Goal: Answer question/provide support: Share knowledge or assist other users

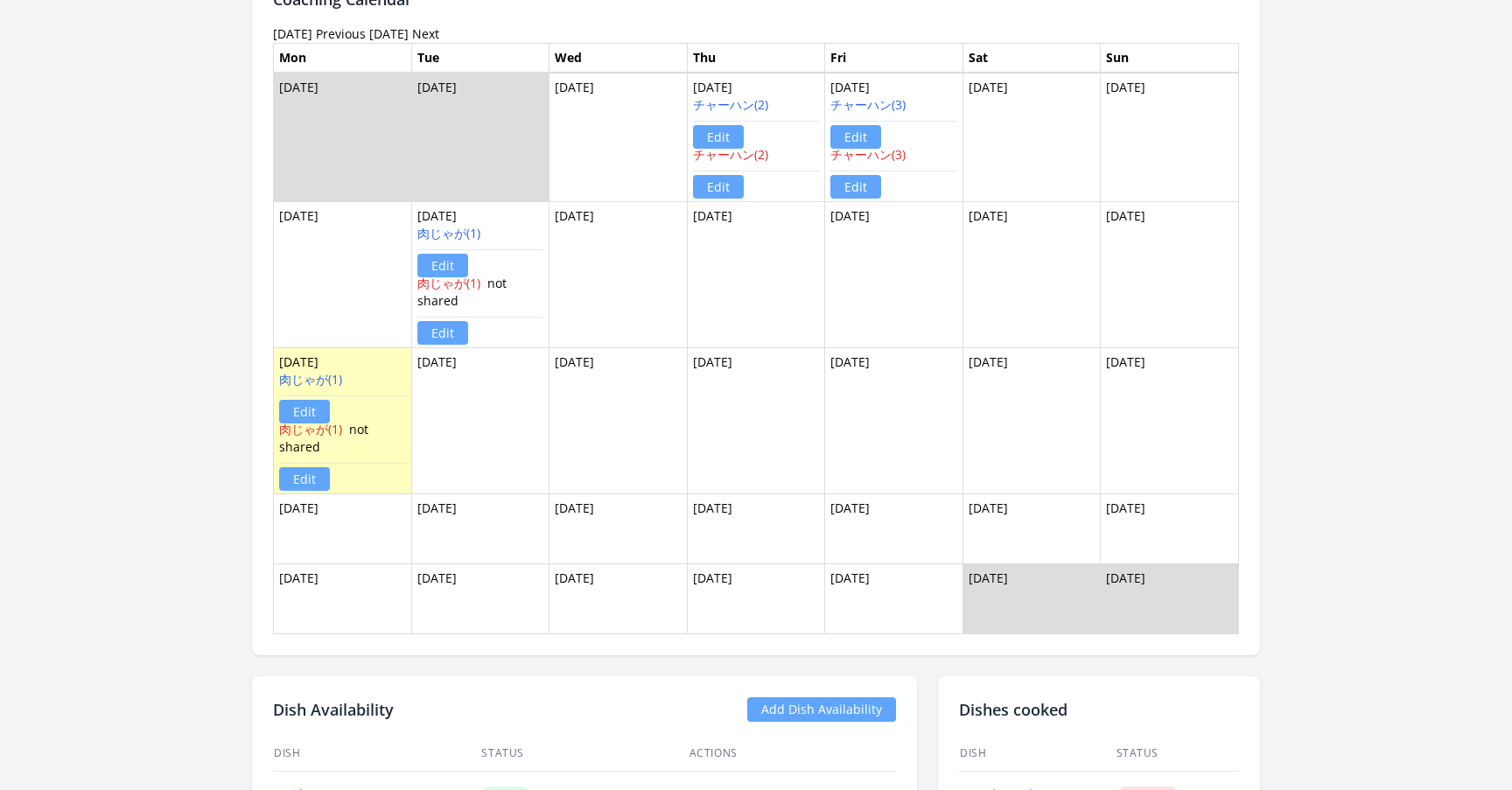
scroll to position [2425, 0]
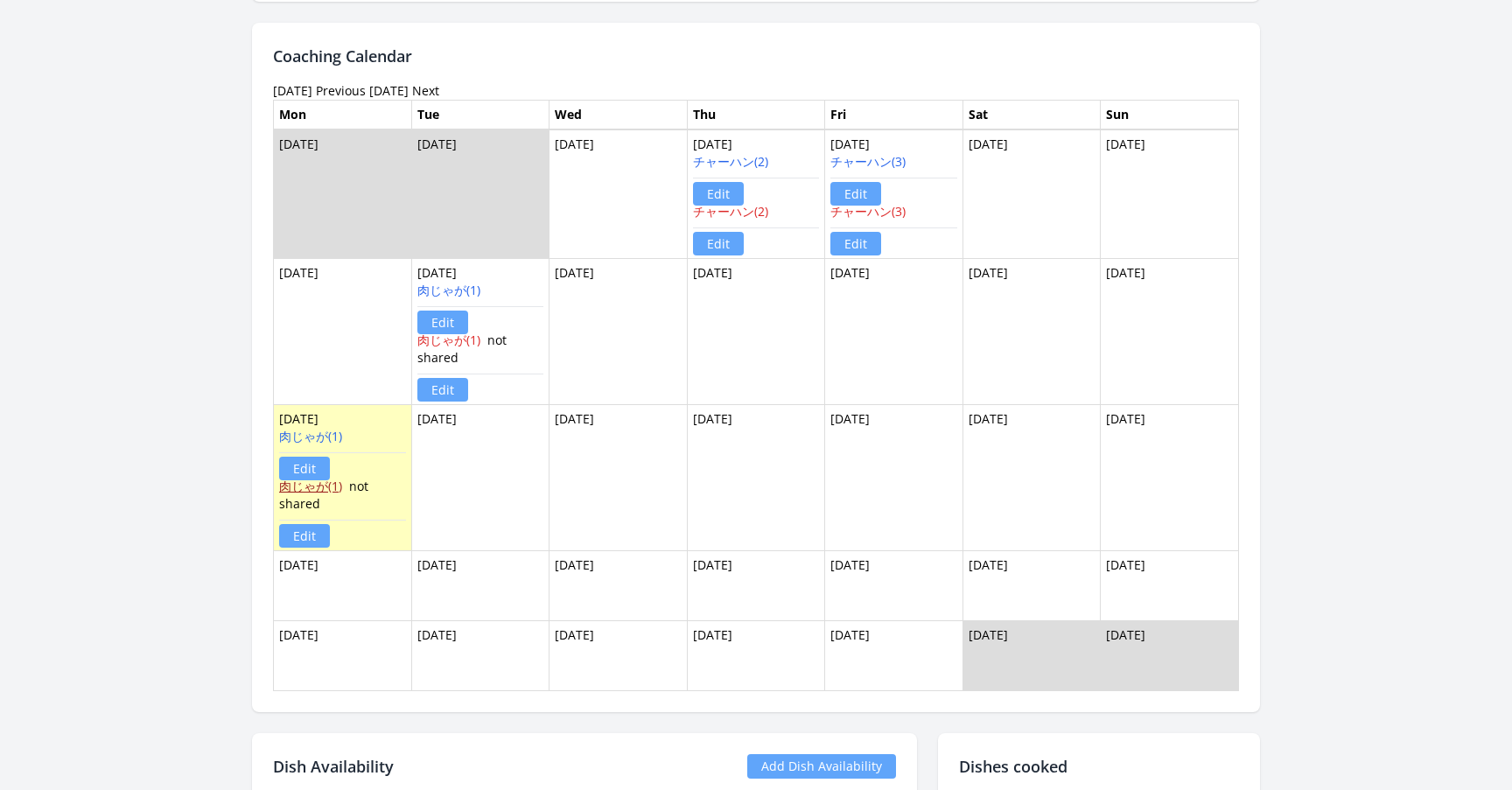
click at [316, 488] on link "肉じゃが(1)" at bounding box center [310, 485] width 63 height 17
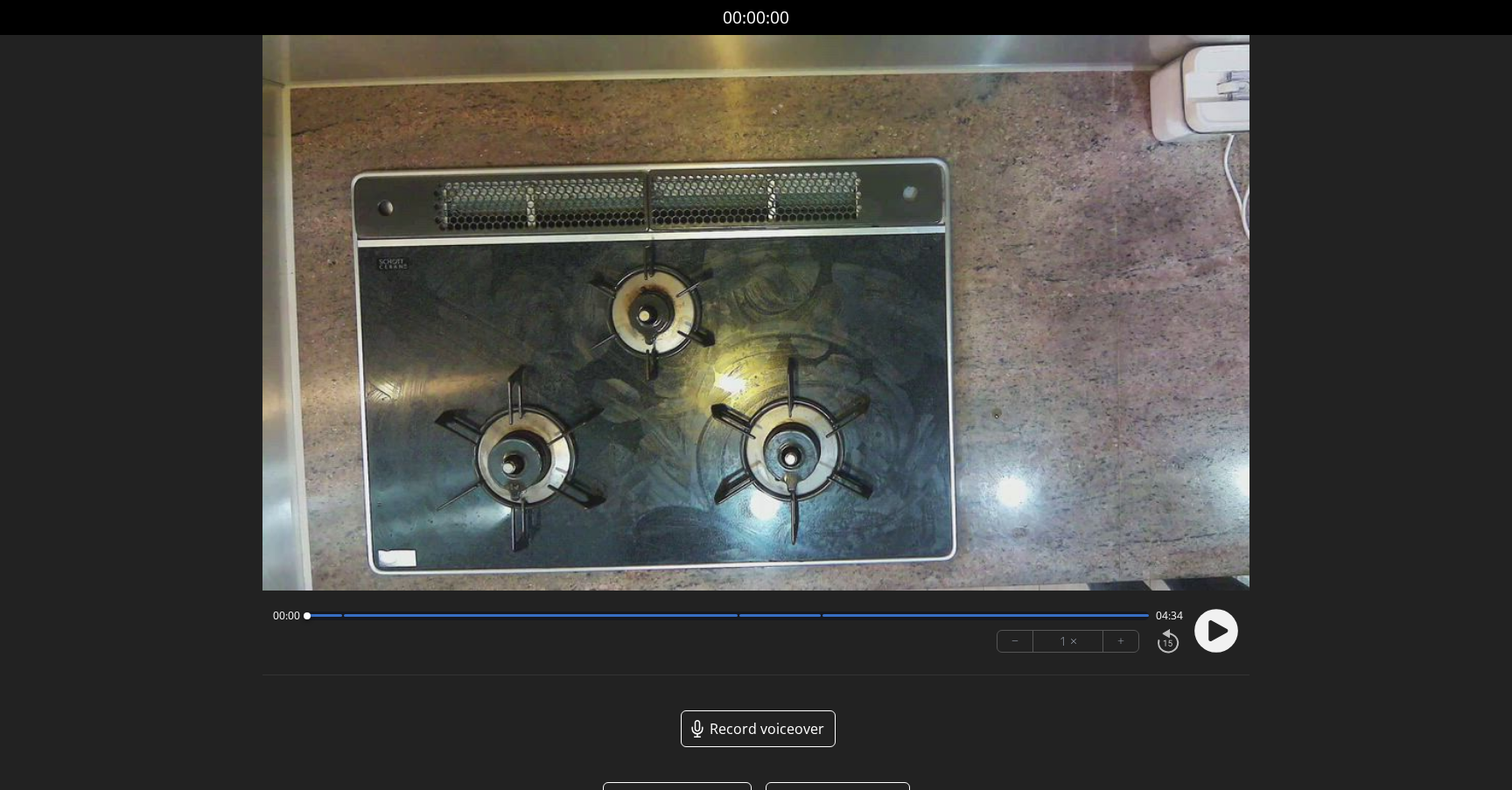
scroll to position [57, 0]
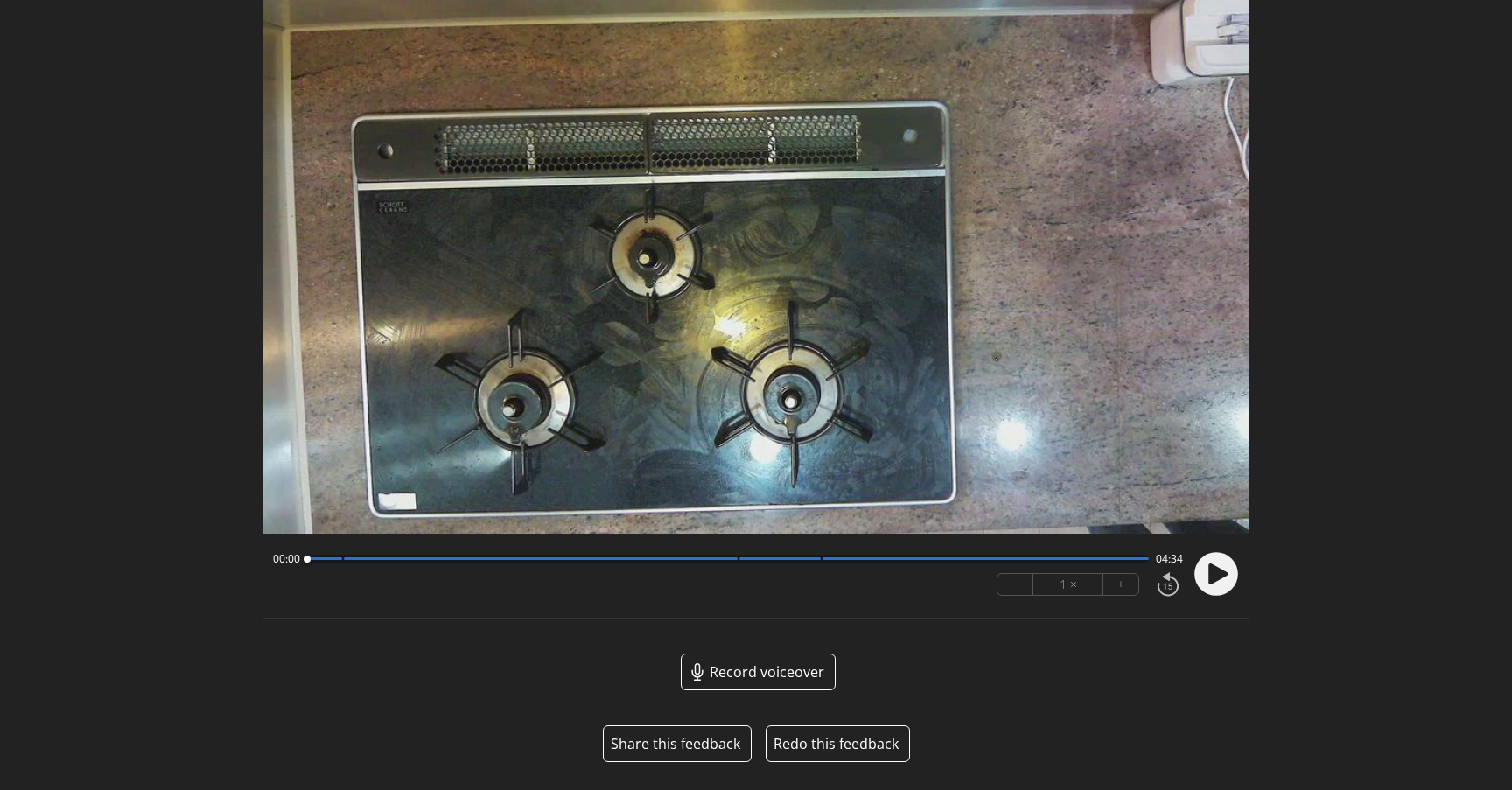
click at [707, 741] on button "Share this feedback" at bounding box center [675, 742] width 129 height 21
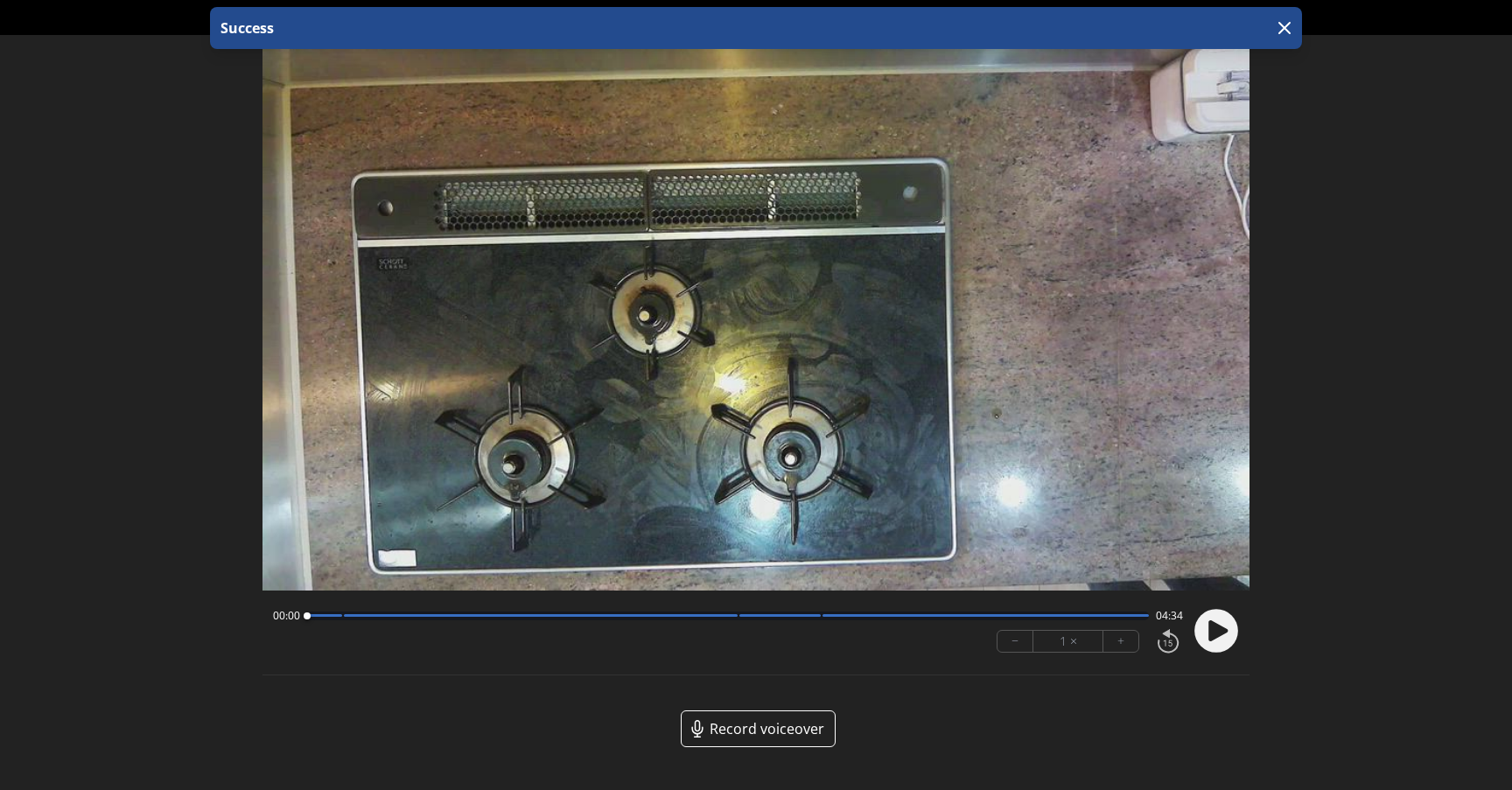
click at [1234, 629] on circle at bounding box center [1217, 630] width 44 height 44
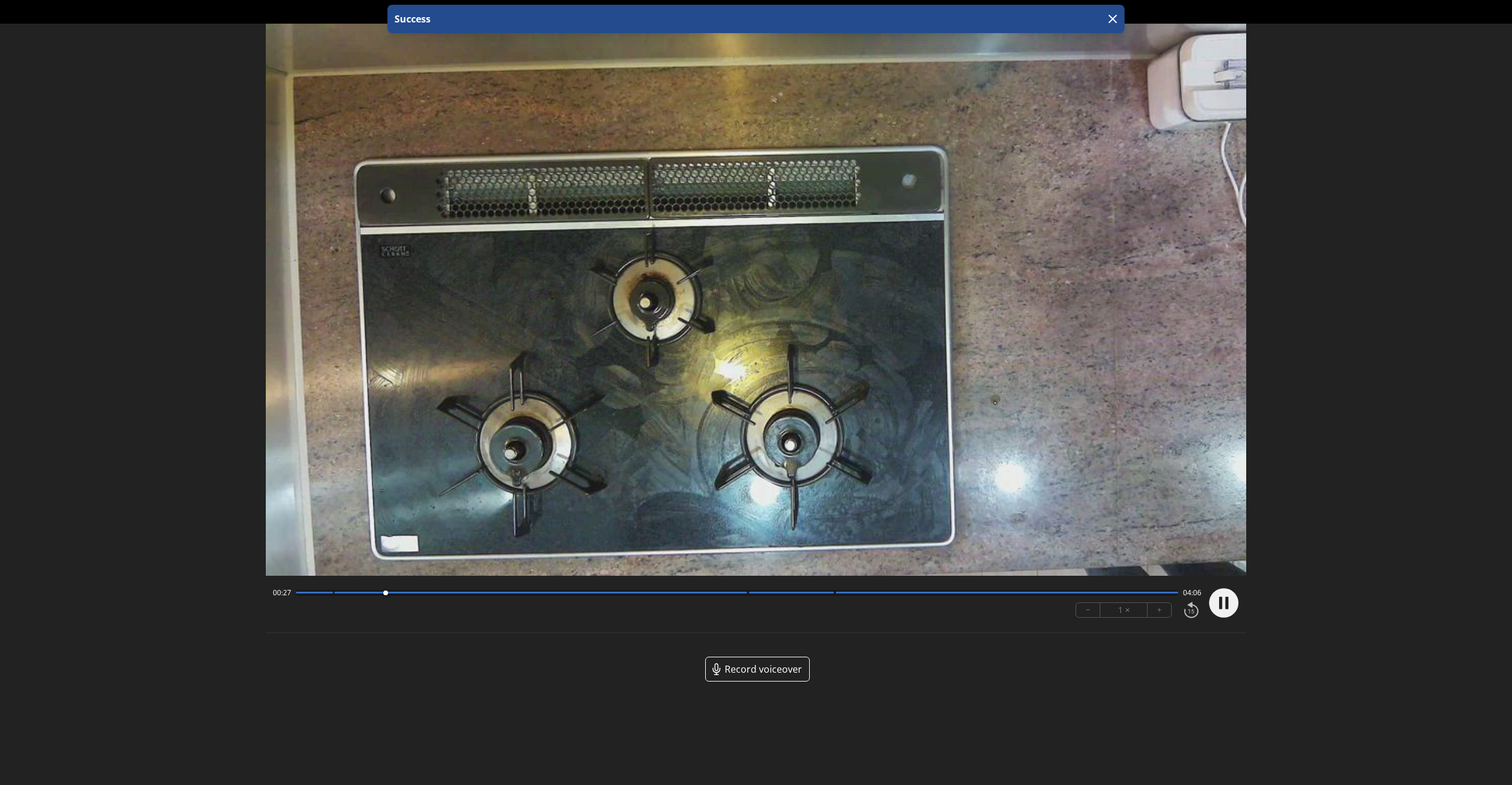
click at [350, 533] on div at bounding box center [540, 592] width 413 height 2
click at [344, 533] on div at bounding box center [352, 593] width 16 height 16
click at [317, 533] on div at bounding box center [737, 592] width 883 height 6
click at [629, 395] on video at bounding box center [756, 299] width 980 height 552
click at [1020, 533] on circle at bounding box center [1223, 603] width 30 height 30
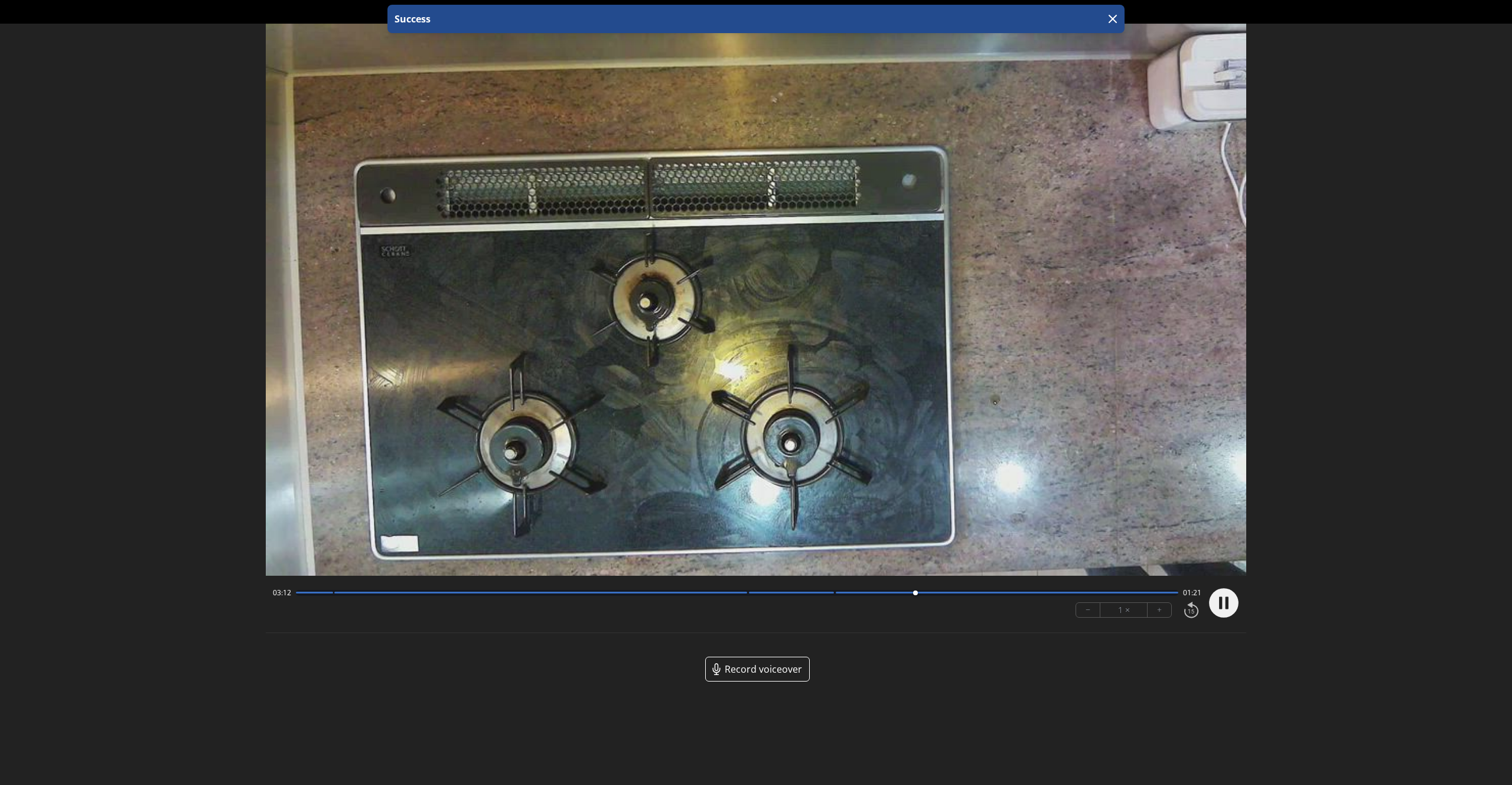
click at [693, 207] on video at bounding box center [756, 299] width 980 height 552
click at [678, 219] on video at bounding box center [756, 299] width 980 height 552
click at [691, 217] on video at bounding box center [756, 299] width 980 height 552
